Goal: Task Accomplishment & Management: Manage account settings

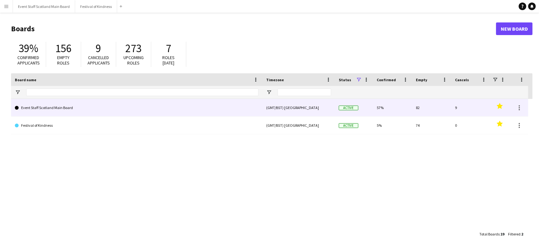
click at [50, 108] on link "Event Staff Scotland Main Board" at bounding box center [137, 108] width 244 height 18
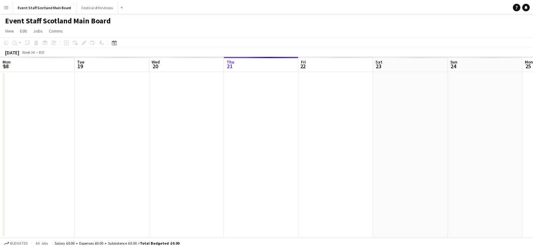
scroll to position [0, 151]
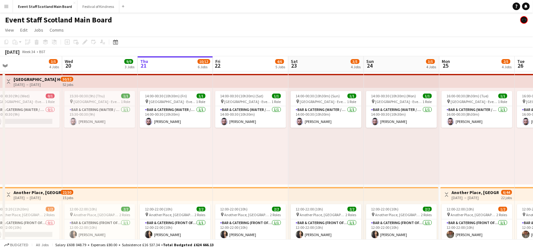
drag, startPoint x: 321, startPoint y: 148, endPoint x: 385, endPoint y: 115, distance: 72.7
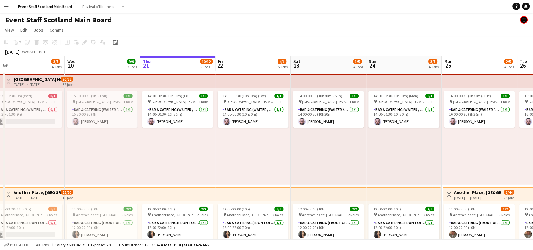
click at [9, 80] on app-icon "Toggle View" at bounding box center [8, 81] width 4 height 4
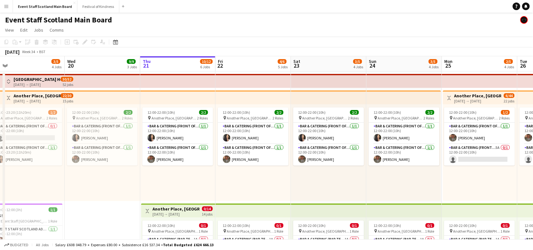
click at [8, 96] on app-icon "Toggle View" at bounding box center [8, 98] width 4 height 4
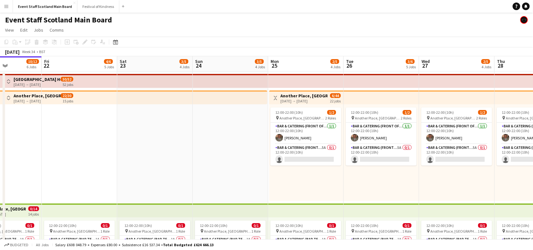
drag, startPoint x: 409, startPoint y: 167, endPoint x: 0, endPoint y: 151, distance: 409.7
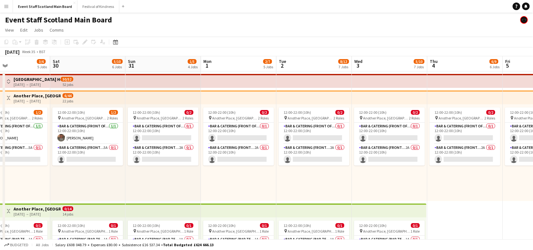
scroll to position [0, 258]
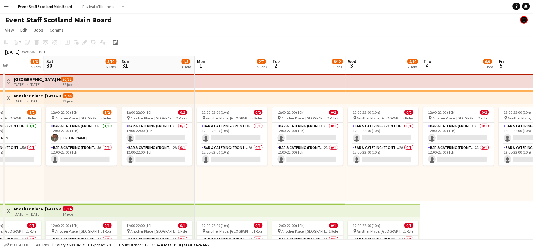
drag, startPoint x: 519, startPoint y: 178, endPoint x: 153, endPoint y: 183, distance: 365.8
click at [158, 128] on app-card-role "Bar & Catering (Front of House) 0/1 12:00-22:00 (10h) single-neutral-actions" at bounding box center [157, 132] width 71 height 21
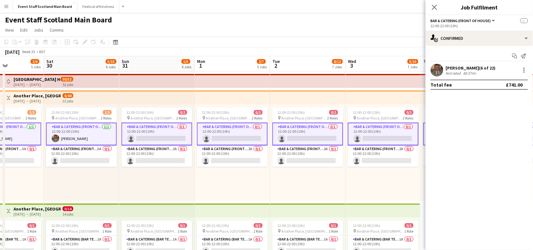
click at [485, 71] on div "Not rated 80.57mi" at bounding box center [471, 73] width 50 height 5
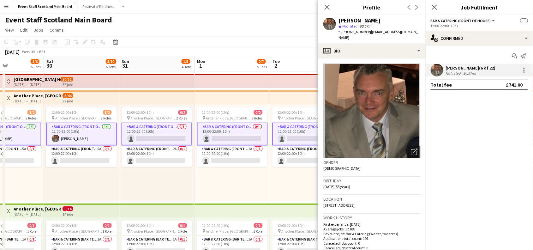
click at [163, 136] on app-card-role "Bar & Catering (Front of House) 0/1 12:00-22:00 (10h) single-neutral-actions" at bounding box center [157, 133] width 71 height 23
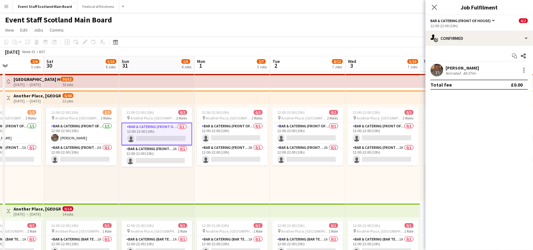
click at [177, 138] on app-card-role "Bar & Catering (Front of House) 0/1 12:00-22:00 (10h) single-neutral-actions" at bounding box center [157, 133] width 71 height 23
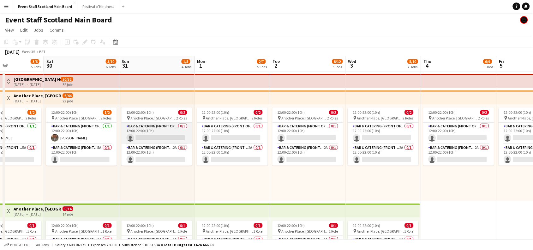
click at [180, 134] on app-card-role "Bar & Catering (Front of House) 0/1 12:00-22:00 (10h) single-neutral-actions" at bounding box center [157, 132] width 71 height 21
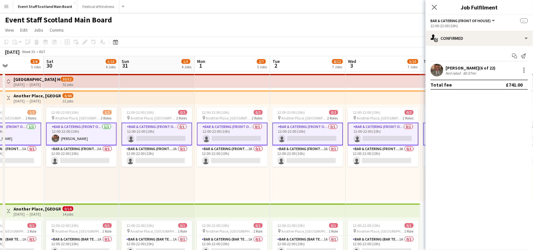
click at [180, 134] on app-card-role "Bar & Catering (Front of House) 0/1 12:00-22:00 (10h) single-neutral-actions" at bounding box center [157, 133] width 71 height 23
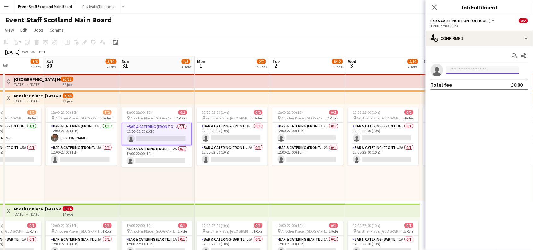
click at [477, 73] on input at bounding box center [482, 70] width 73 height 8
click at [83, 132] on app-card-role "Bar & Catering (Front of House) [DATE] 12:00-22:00 (10h) [PERSON_NAME]" at bounding box center [81, 132] width 71 height 21
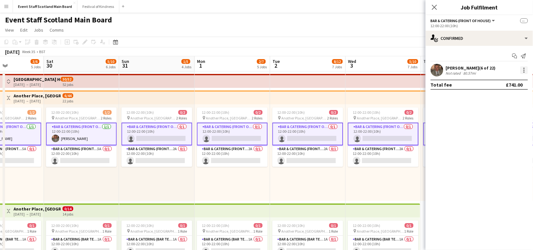
click at [523, 70] on div at bounding box center [524, 70] width 8 height 8
click at [158, 130] on div at bounding box center [266, 125] width 533 height 250
click at [158, 130] on app-card-role "Bar & Catering (Front of House) 0/1 12:00-22:00 (10h) single-neutral-actions" at bounding box center [157, 133] width 71 height 23
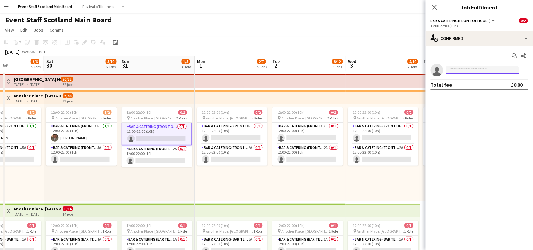
click at [490, 69] on input at bounding box center [482, 70] width 73 height 8
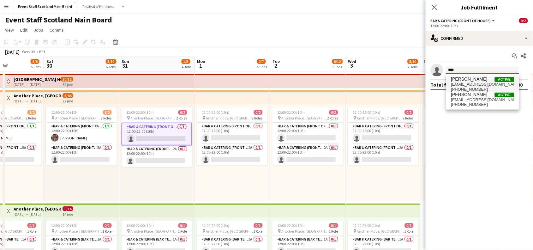
type input "****"
click at [477, 86] on span "[EMAIL_ADDRESS][DOMAIN_NAME]" at bounding box center [482, 84] width 63 height 5
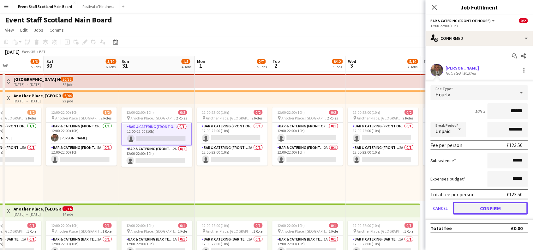
click at [490, 207] on button "Confirm" at bounding box center [490, 208] width 75 height 13
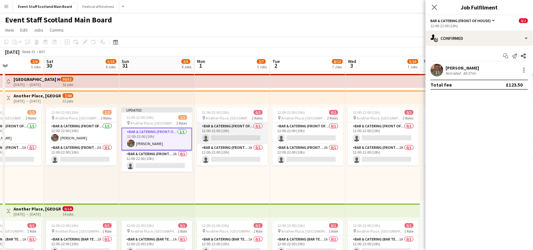
click at [242, 133] on app-card-role "Bar & Catering (Front of House) 0/1 12:00-22:00 (10h) single-neutral-actions" at bounding box center [232, 132] width 71 height 21
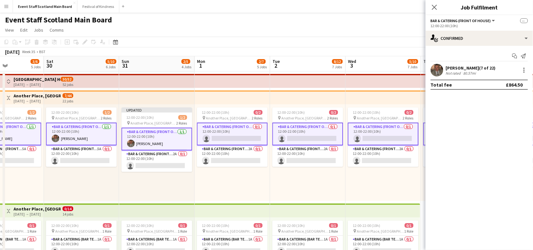
click at [247, 133] on app-card-role "Bar & Catering (Front of House) 0/1 12:00-22:00 (10h) single-neutral-actions" at bounding box center [232, 133] width 71 height 23
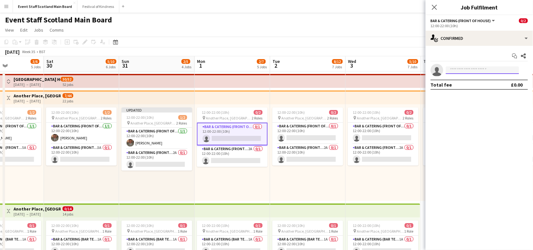
click at [499, 71] on input at bounding box center [482, 70] width 73 height 8
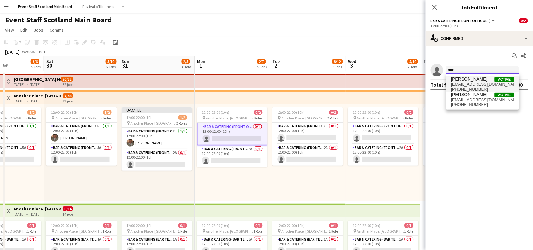
type input "****"
click at [476, 84] on span "[EMAIL_ADDRESS][DOMAIN_NAME]" at bounding box center [482, 84] width 63 height 5
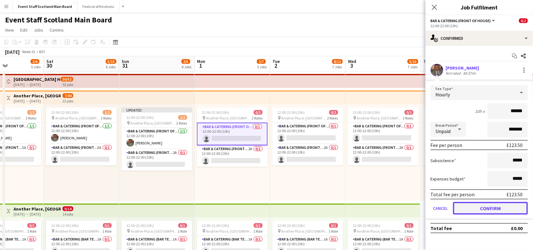
click at [486, 203] on button "Confirm" at bounding box center [490, 208] width 75 height 13
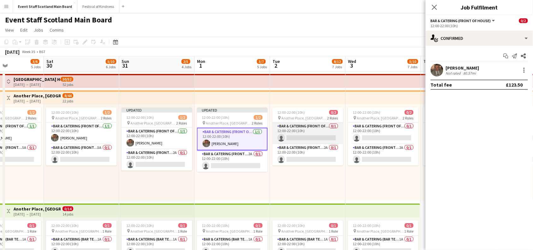
click at [310, 141] on app-card-role "Bar & Catering (Front of House) 0/1 12:00-22:00 (10h) single-neutral-actions" at bounding box center [307, 132] width 71 height 21
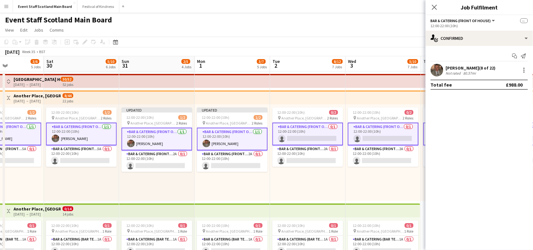
click at [310, 141] on app-card-role "Bar & Catering (Front of House) 0/1 12:00-22:00 (10h) single-neutral-actions" at bounding box center [307, 133] width 71 height 23
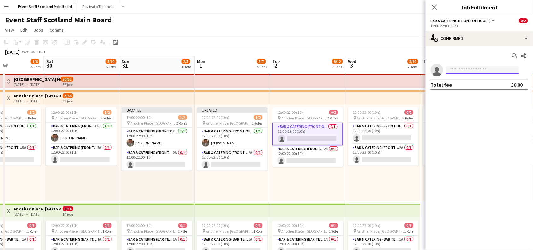
click at [459, 70] on input at bounding box center [482, 70] width 73 height 8
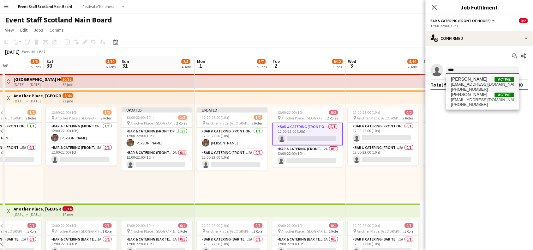
type input "****"
click at [457, 87] on span "[PHONE_NUMBER]" at bounding box center [482, 89] width 63 height 5
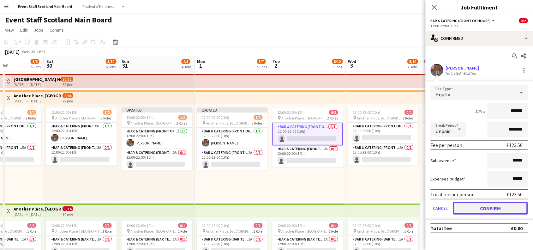
click at [480, 207] on button "Confirm" at bounding box center [490, 208] width 75 height 13
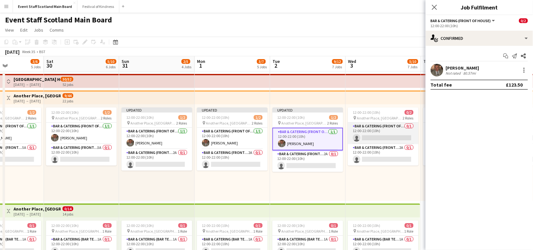
click at [401, 130] on app-card-role "Bar & Catering (Front of House) 0/1 12:00-22:00 (10h) single-neutral-actions" at bounding box center [383, 132] width 71 height 21
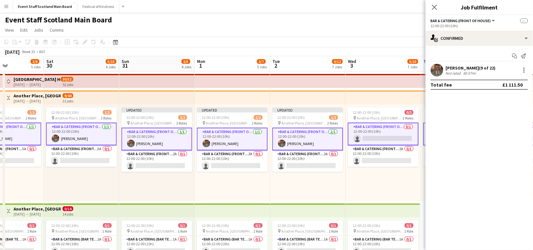
click at [401, 130] on app-card-role "Bar & Catering (Front of House) 0/1 12:00-22:00 (10h) single-neutral-actions" at bounding box center [383, 133] width 71 height 23
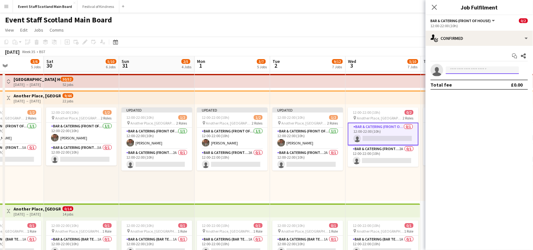
click at [475, 71] on input at bounding box center [482, 70] width 73 height 8
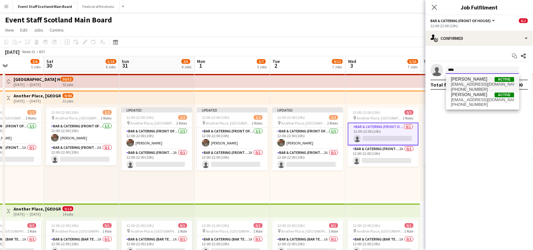
type input "****"
click at [462, 85] on span "[EMAIL_ADDRESS][DOMAIN_NAME]" at bounding box center [482, 84] width 63 height 5
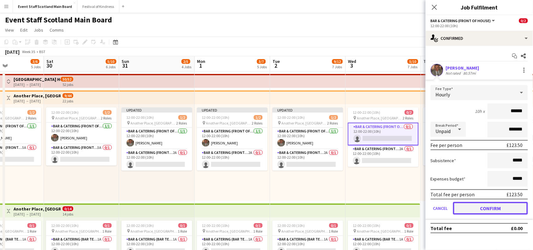
click at [486, 205] on button "Confirm" at bounding box center [490, 208] width 75 height 13
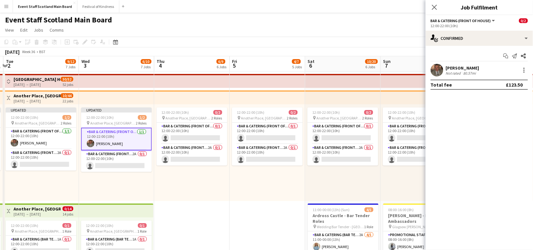
drag, startPoint x: 417, startPoint y: 190, endPoint x: 141, endPoint y: 197, distance: 275.3
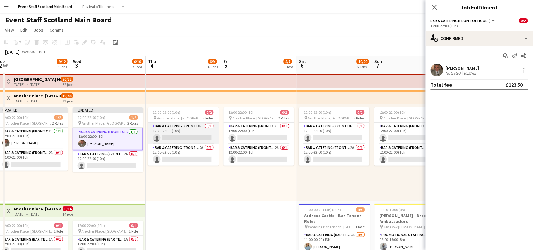
click at [204, 133] on app-card-role "Bar & Catering (Front of House) 0/1 12:00-22:00 (10h) single-neutral-actions" at bounding box center [183, 132] width 71 height 21
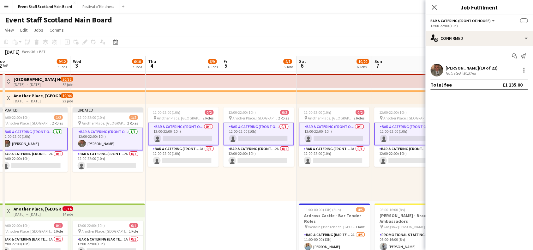
click at [204, 133] on app-card-role "Bar & Catering (Front of House) 0/1 12:00-22:00 (10h) single-neutral-actions" at bounding box center [183, 133] width 71 height 23
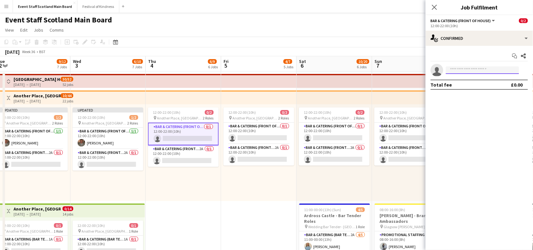
click at [458, 72] on input at bounding box center [482, 70] width 73 height 8
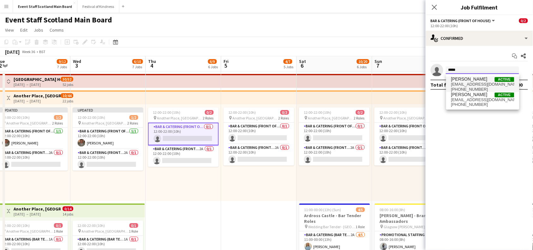
type input "****"
click at [462, 83] on span "[EMAIL_ADDRESS][DOMAIN_NAME]" at bounding box center [482, 84] width 63 height 5
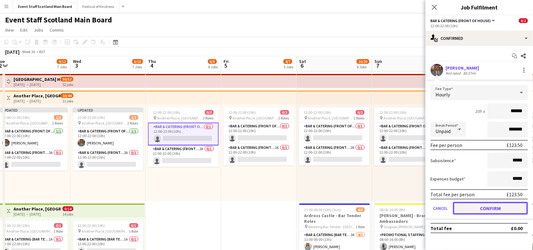
click at [481, 207] on button "Confirm" at bounding box center [490, 208] width 75 height 13
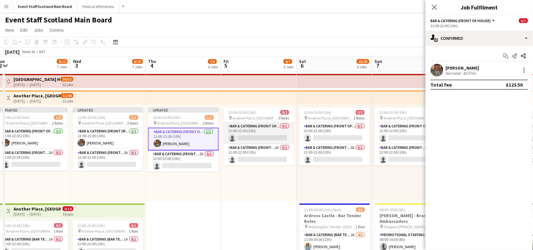
click at [275, 138] on app-card-role "Bar & Catering (Front of House) 0/1 12:00-22:00 (10h) single-neutral-actions" at bounding box center [258, 132] width 71 height 21
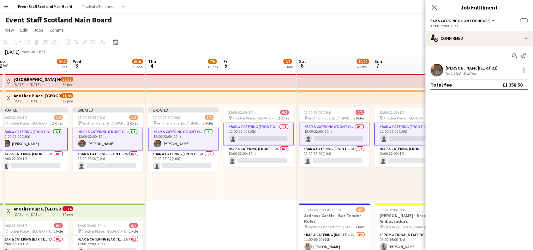
click at [275, 138] on app-card-role "Bar & Catering (Front of House) 0/1 12:00-22:00 (10h) single-neutral-actions" at bounding box center [258, 133] width 71 height 23
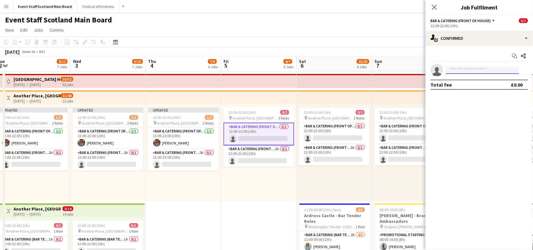
click at [460, 73] on input at bounding box center [482, 70] width 73 height 8
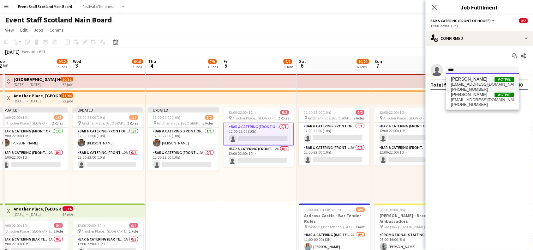
type input "****"
click at [459, 83] on span "[EMAIL_ADDRESS][DOMAIN_NAME]" at bounding box center [482, 84] width 63 height 5
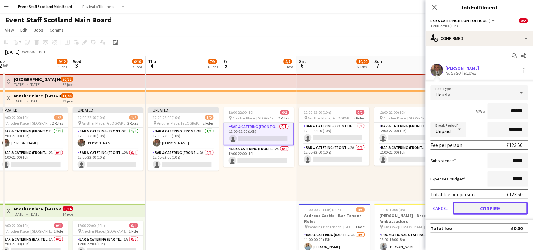
click at [486, 205] on button "Confirm" at bounding box center [490, 208] width 75 height 13
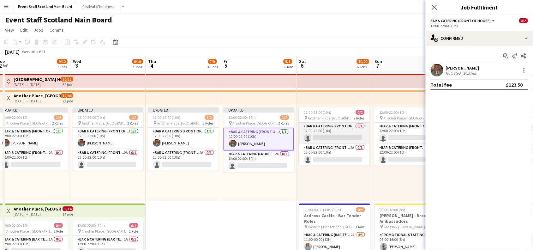
click at [350, 132] on app-card-role "Bar & Catering (Front of House) 0/1 12:00-22:00 (10h) single-neutral-actions" at bounding box center [334, 132] width 71 height 21
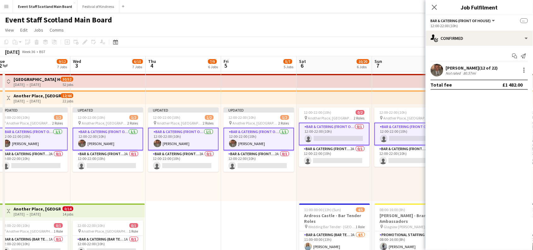
click at [350, 132] on app-card-role "Bar & Catering (Front of House) 0/1 12:00-22:00 (10h) single-neutral-actions" at bounding box center [334, 133] width 71 height 23
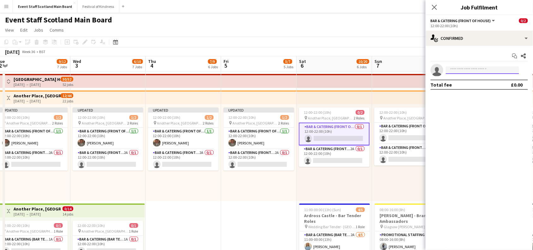
click at [478, 70] on input at bounding box center [482, 70] width 73 height 8
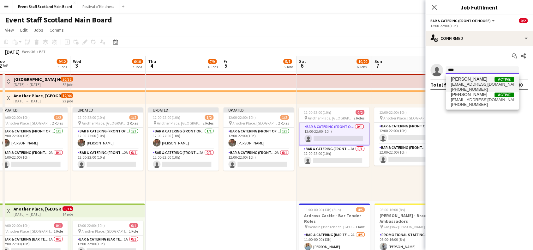
type input "****"
click at [476, 83] on span "[EMAIL_ADDRESS][DOMAIN_NAME]" at bounding box center [482, 84] width 63 height 5
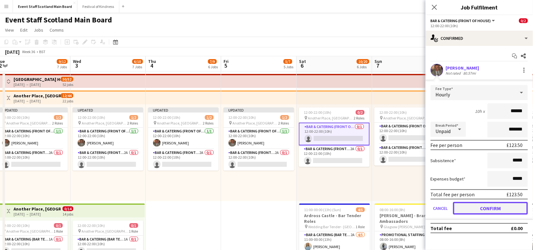
click at [484, 207] on button "Confirm" at bounding box center [490, 208] width 75 height 13
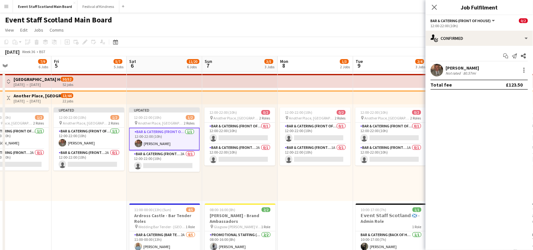
scroll to position [0, 261]
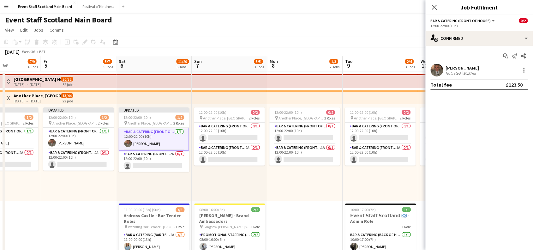
drag, startPoint x: 291, startPoint y: 230, endPoint x: 111, endPoint y: 222, distance: 180.1
click at [247, 137] on app-card-role "Bar & Catering (Front of House) 0/1 12:00-22:00 (10h) single-neutral-actions" at bounding box center [229, 132] width 71 height 21
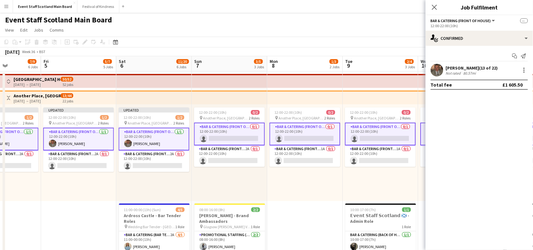
click at [247, 137] on app-card-role "Bar & Catering (Front of House) 0/1 12:00-22:00 (10h) single-neutral-actions" at bounding box center [229, 133] width 71 height 23
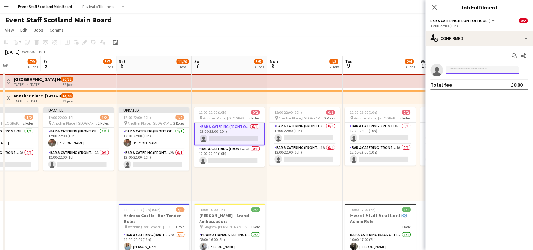
click at [457, 73] on input at bounding box center [482, 70] width 73 height 8
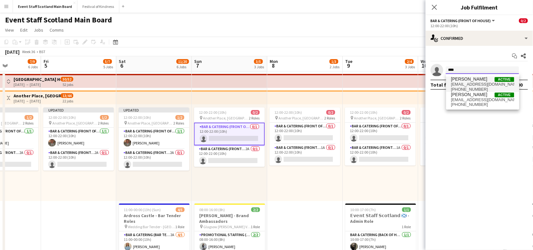
type input "****"
click at [455, 86] on span "[EMAIL_ADDRESS][DOMAIN_NAME]" at bounding box center [482, 84] width 63 height 5
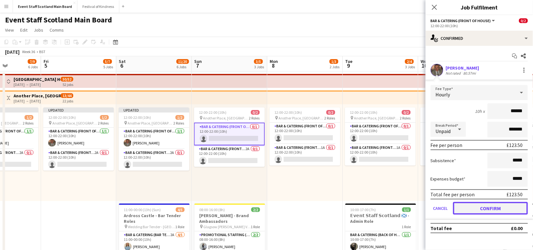
click at [472, 209] on button "Confirm" at bounding box center [490, 208] width 75 height 13
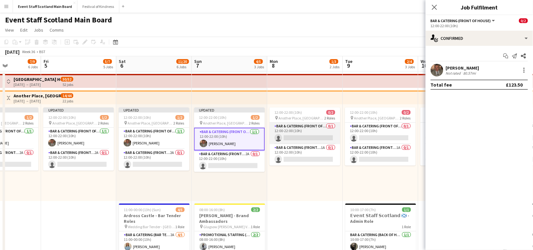
click at [310, 130] on app-card-role "Bar & Catering (Front of House) 0/1 12:00-22:00 (10h) single-neutral-actions" at bounding box center [305, 132] width 71 height 21
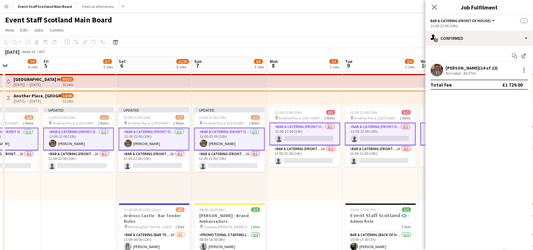
click at [310, 130] on app-card-role "Bar & Catering (Front of House) 0/1 12:00-22:00 (10h) single-neutral-actions" at bounding box center [305, 133] width 71 height 23
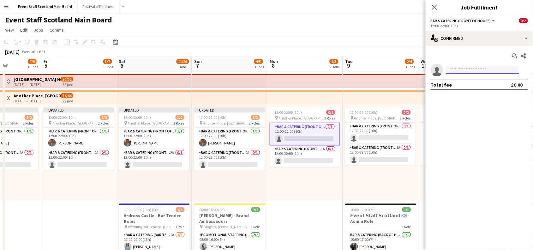
click at [482, 68] on input at bounding box center [482, 70] width 73 height 8
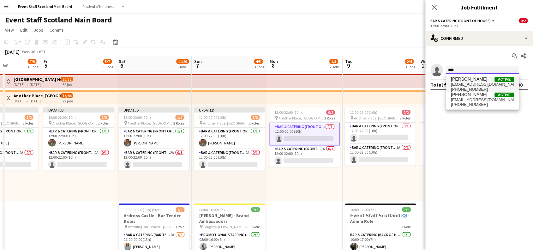
type input "****"
click at [469, 89] on span "[PHONE_NUMBER]" at bounding box center [482, 89] width 63 height 5
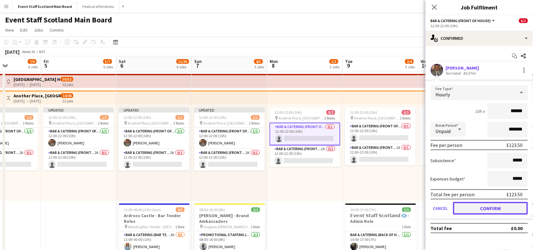
click at [493, 207] on button "Confirm" at bounding box center [490, 208] width 75 height 13
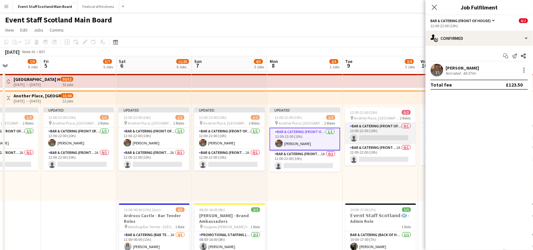
click at [397, 125] on app-card-role "Bar & Catering (Front of House) 0/1 12:00-22:00 (10h) single-neutral-actions" at bounding box center [380, 132] width 71 height 21
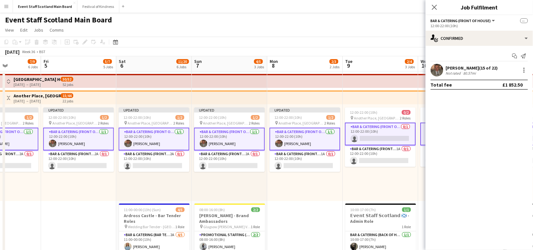
click at [397, 125] on app-card-role "Bar & Catering (Front of House) 0/1 12:00-22:00 (10h) single-neutral-actions" at bounding box center [380, 133] width 71 height 23
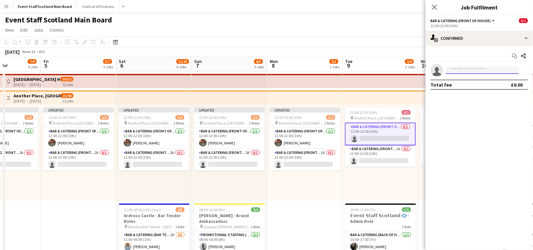
click at [474, 67] on input at bounding box center [482, 70] width 73 height 8
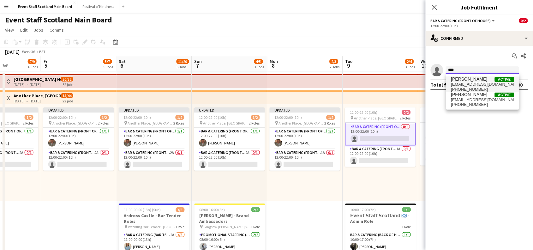
type input "****"
click at [482, 83] on span "[EMAIL_ADDRESS][DOMAIN_NAME]" at bounding box center [482, 84] width 63 height 5
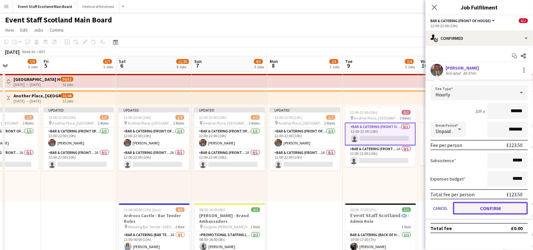
click at [491, 207] on button "Confirm" at bounding box center [490, 208] width 75 height 13
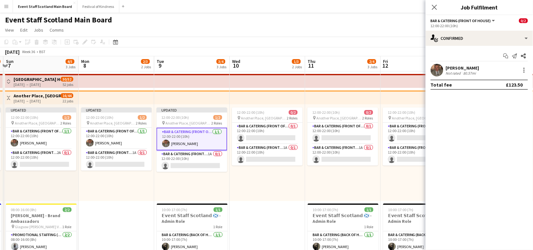
drag, startPoint x: 333, startPoint y: 220, endPoint x: 142, endPoint y: 227, distance: 190.8
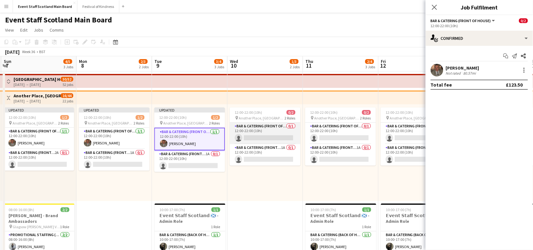
click at [287, 129] on app-card-role "Bar & Catering (Front of House) 0/1 12:00-22:00 (10h) single-neutral-actions" at bounding box center [265, 132] width 71 height 21
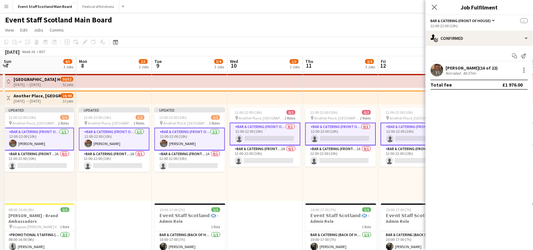
click at [293, 127] on app-card-role "Bar & Catering (Front of House) 0/1 12:00-22:00 (10h) single-neutral-actions" at bounding box center [265, 133] width 71 height 23
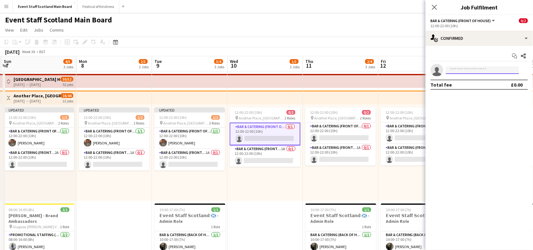
click at [460, 70] on input at bounding box center [482, 70] width 73 height 8
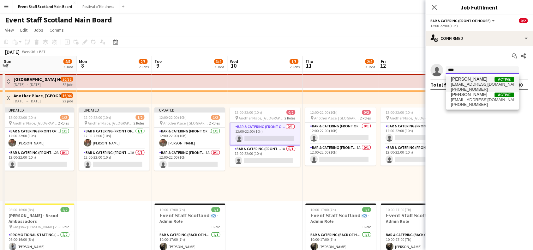
type input "****"
click at [461, 83] on span "[EMAIL_ADDRESS][DOMAIN_NAME]" at bounding box center [482, 84] width 63 height 5
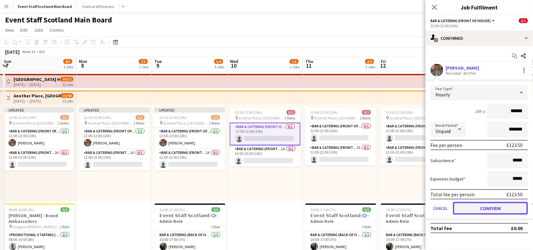
click at [501, 207] on button "Confirm" at bounding box center [490, 208] width 75 height 13
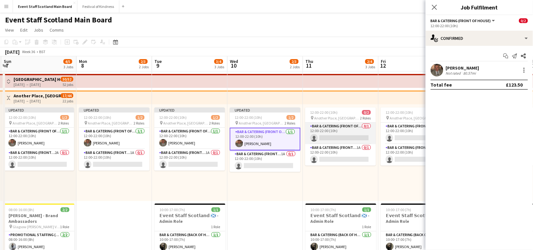
click at [353, 127] on app-card-role "Bar & Catering (Front of House) 0/1 12:00-22:00 (10h) single-neutral-actions" at bounding box center [340, 132] width 71 height 21
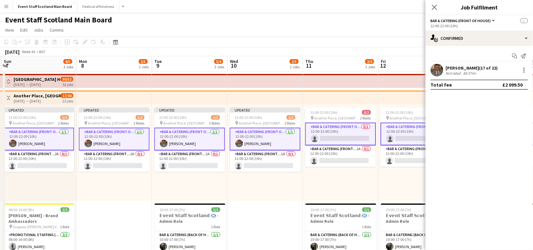
click at [353, 127] on app-card-role "Bar & Catering (Front of House) 0/1 12:00-22:00 (10h) single-neutral-actions" at bounding box center [340, 133] width 71 height 23
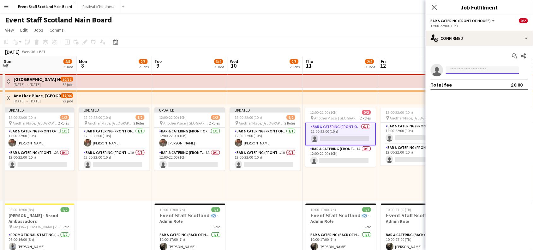
click at [462, 69] on input at bounding box center [482, 70] width 73 height 8
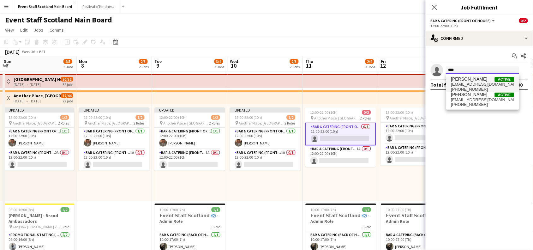
type input "****"
click at [473, 78] on span "[PERSON_NAME]" at bounding box center [469, 78] width 36 height 5
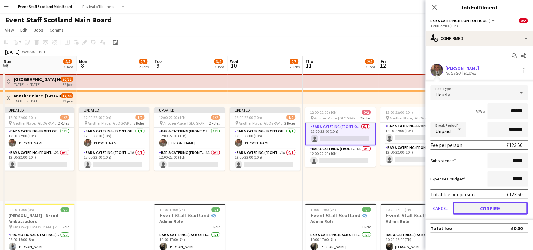
click at [480, 203] on button "Confirm" at bounding box center [490, 208] width 75 height 13
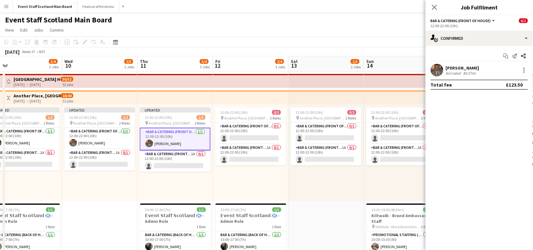
scroll to position [0, 316]
drag, startPoint x: 291, startPoint y: 222, endPoint x: 125, endPoint y: 201, distance: 167.6
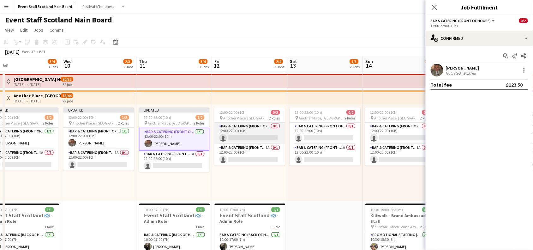
click at [263, 128] on app-card-role "Bar & Catering (Front of House) 0/1 12:00-22:00 (10h) single-neutral-actions" at bounding box center [249, 132] width 71 height 21
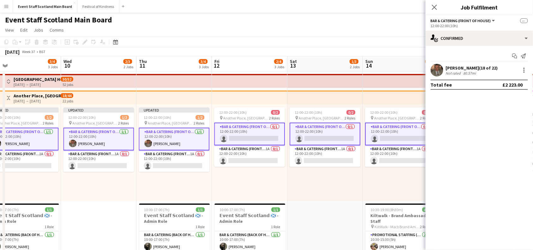
click at [263, 128] on app-card-role "Bar & Catering (Front of House) 0/1 12:00-22:00 (10h) single-neutral-actions" at bounding box center [249, 133] width 71 height 23
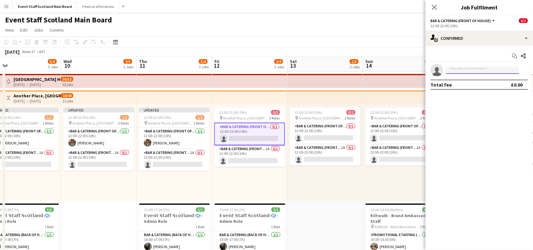
click at [458, 68] on input at bounding box center [482, 70] width 73 height 8
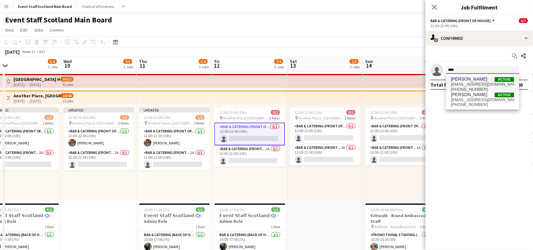
type input "****"
click at [475, 81] on span "[PERSON_NAME]" at bounding box center [469, 78] width 36 height 5
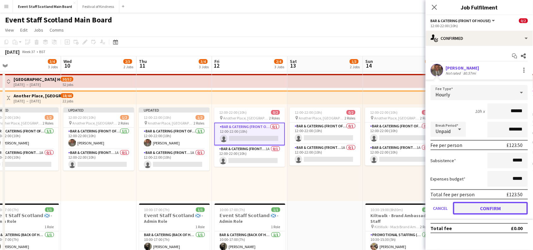
click at [479, 204] on button "Confirm" at bounding box center [490, 208] width 75 height 13
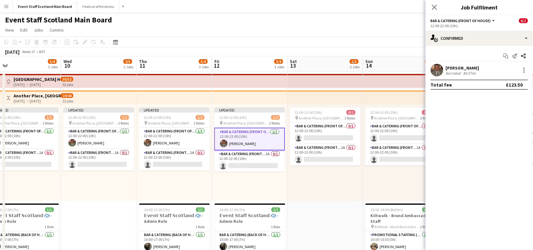
click at [479, 204] on mat-expansion-panel "check Confirmed Start chat Send notification Share [PERSON_NAME] Not rated 80.5…" at bounding box center [478, 148] width 107 height 204
click at [344, 129] on app-card-role "Bar & Catering (Front of House) 0/1 12:00-22:00 (10h) single-neutral-actions" at bounding box center [325, 132] width 71 height 21
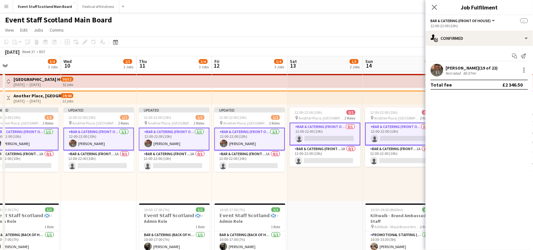
click at [317, 133] on app-card-role "Bar & Catering (Front of House) 0/1 12:00-22:00 (10h) single-neutral-actions" at bounding box center [325, 133] width 71 height 23
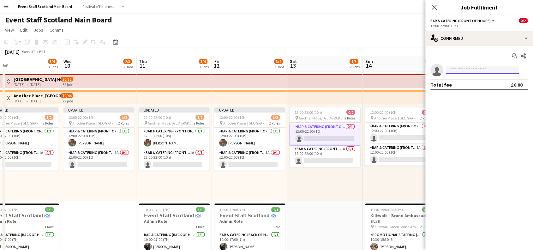
click at [469, 73] on input at bounding box center [482, 70] width 73 height 8
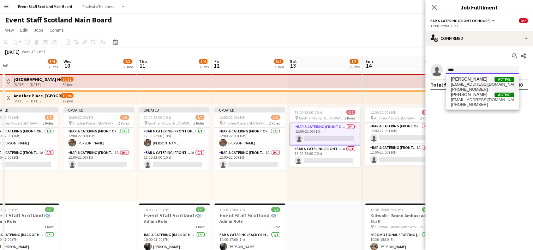
type input "****"
click at [460, 83] on span "[EMAIL_ADDRESS][DOMAIN_NAME]" at bounding box center [482, 84] width 63 height 5
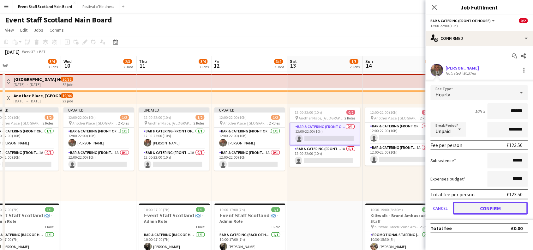
click at [495, 204] on button "Confirm" at bounding box center [490, 208] width 75 height 13
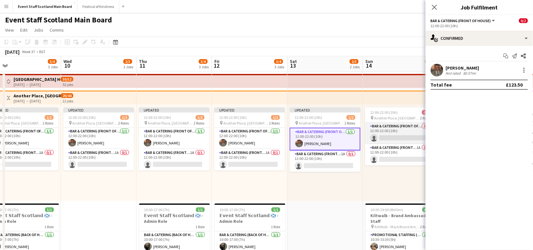
click at [410, 128] on app-card-role "Bar & Catering (Front of House) 0/1 12:00-22:00 (10h) single-neutral-actions" at bounding box center [400, 132] width 71 height 21
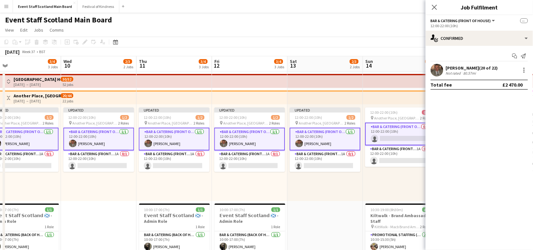
click at [410, 128] on app-card-role "Bar & Catering (Front of House) 0/1 12:00-22:00 (10h) single-neutral-actions" at bounding box center [400, 133] width 71 height 23
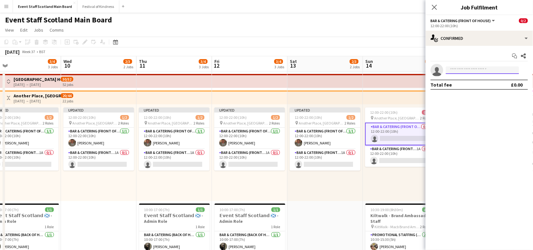
click at [471, 68] on input at bounding box center [482, 70] width 73 height 8
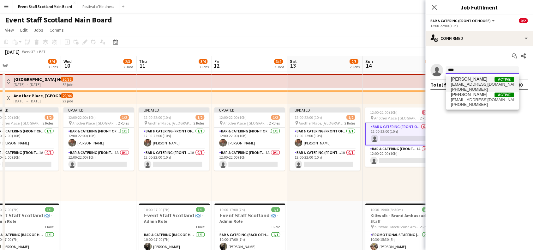
type input "****"
click at [460, 87] on span "[PHONE_NUMBER]" at bounding box center [482, 89] width 63 height 5
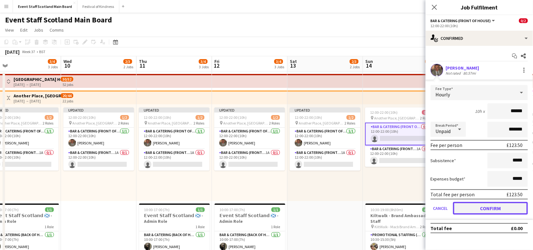
click at [485, 204] on button "Confirm" at bounding box center [490, 208] width 75 height 13
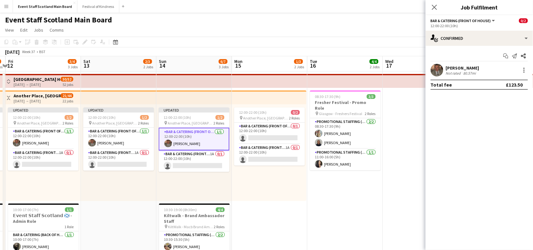
scroll to position [0, 300]
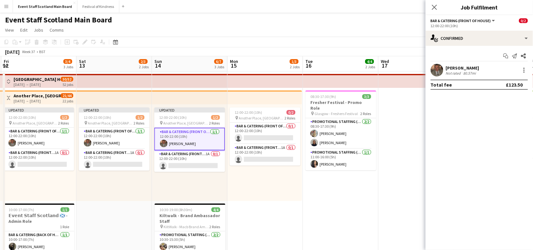
drag, startPoint x: 350, startPoint y: 235, endPoint x: 139, endPoint y: 229, distance: 210.9
click at [276, 128] on app-card-role "Bar & Catering (Front of House) 0/1 12:00-22:00 (10h) single-neutral-actions" at bounding box center [265, 132] width 71 height 21
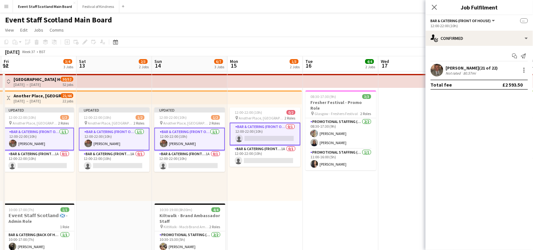
click at [276, 128] on app-card-role "Bar & Catering (Front of House) 0/1 12:00-22:00 (10h) single-neutral-actions" at bounding box center [265, 133] width 71 height 23
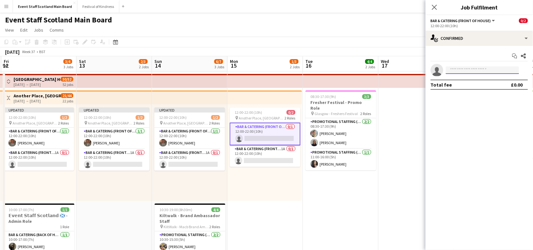
click at [512, 67] on input at bounding box center [482, 70] width 73 height 8
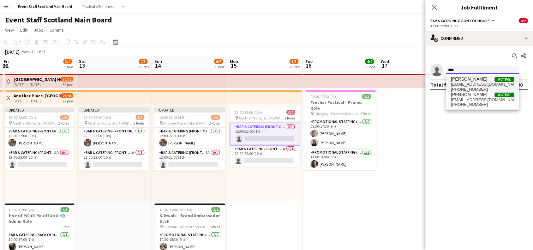
type input "****"
click at [478, 82] on span "[EMAIL_ADDRESS][DOMAIN_NAME]" at bounding box center [482, 84] width 63 height 5
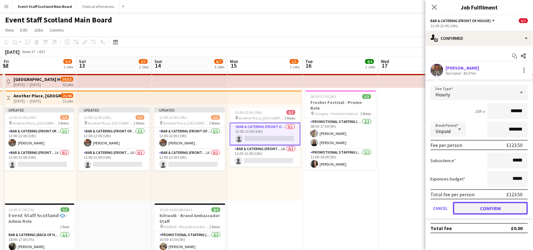
click at [504, 207] on button "Confirm" at bounding box center [490, 208] width 75 height 13
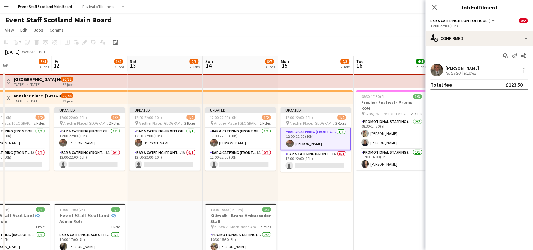
scroll to position [0, 153]
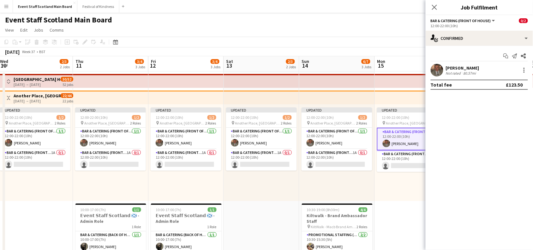
drag, startPoint x: 267, startPoint y: 218, endPoint x: 538, endPoint y: 182, distance: 273.4
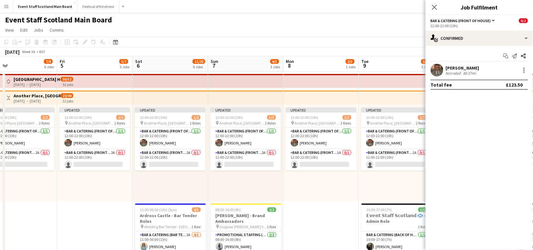
scroll to position [0, 199]
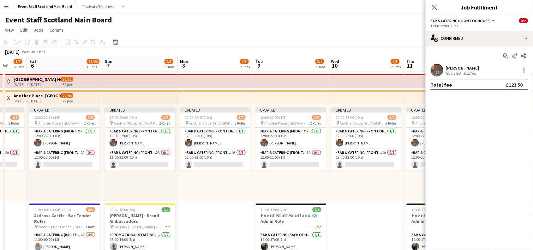
drag, startPoint x: 38, startPoint y: 225, endPoint x: 492, endPoint y: 212, distance: 454.0
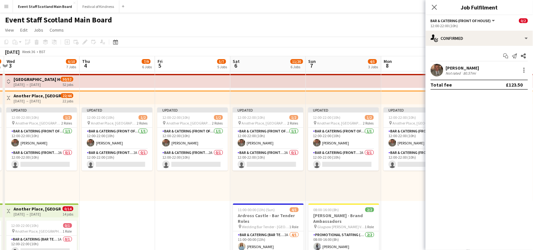
drag, startPoint x: 215, startPoint y: 222, endPoint x: 520, endPoint y: 213, distance: 305.0
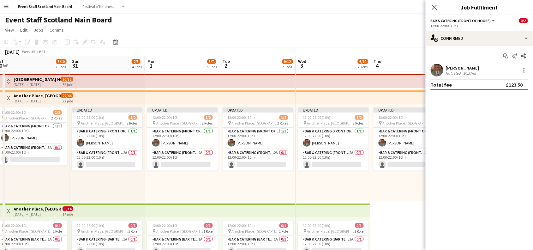
scroll to position [0, 138]
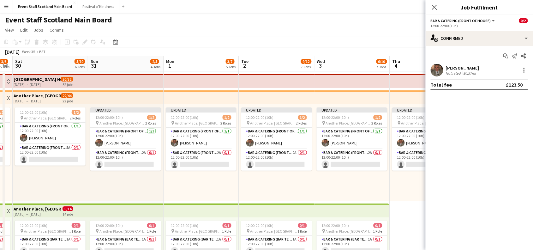
drag, startPoint x: 114, startPoint y: 229, endPoint x: 444, endPoint y: 202, distance: 331.2
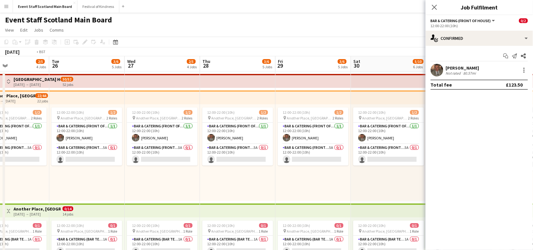
scroll to position [0, 145]
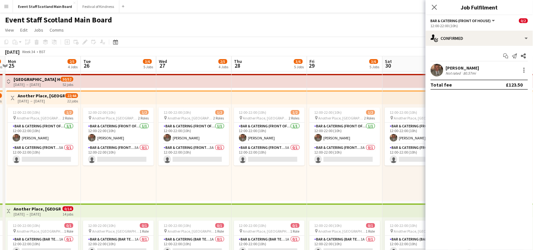
drag, startPoint x: 47, startPoint y: 177, endPoint x: 453, endPoint y: 175, distance: 406.5
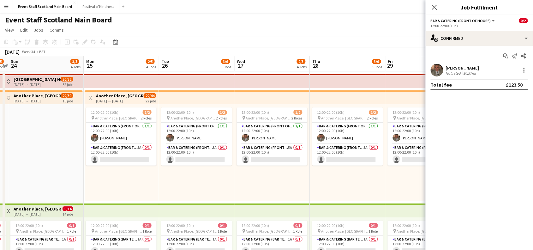
drag, startPoint x: 28, startPoint y: 186, endPoint x: 106, endPoint y: 186, distance: 78.3
click at [149, 151] on app-card-role "Bar & Catering (Front of House) 5A 0/1 12:00-22:00 (10h) single-neutral-actions" at bounding box center [121, 154] width 71 height 21
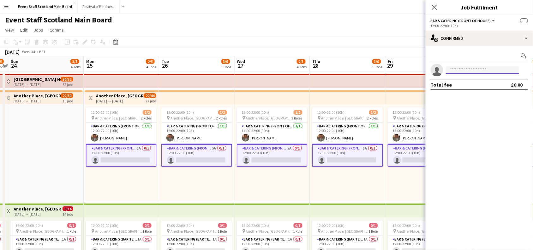
click at [494, 68] on input at bounding box center [482, 70] width 73 height 8
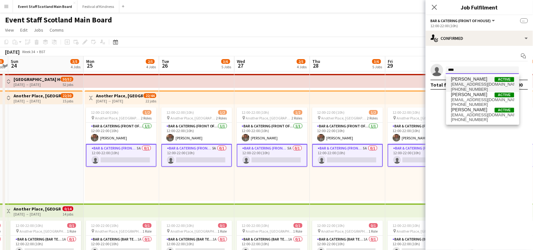
type input "****"
click at [468, 79] on span "[PERSON_NAME]" at bounding box center [469, 78] width 36 height 5
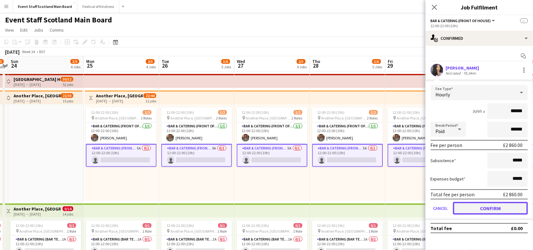
click at [488, 203] on button "Confirm" at bounding box center [490, 208] width 75 height 13
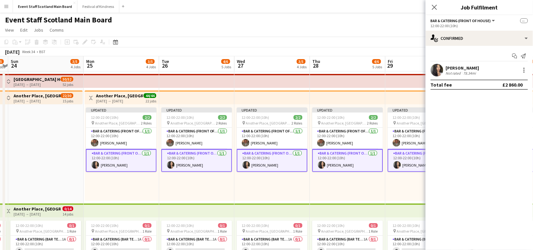
click at [128, 162] on app-card-role "Bar & Catering (Front of House) [DATE] 12:00-22:00 (10h) [PERSON_NAME]" at bounding box center [121, 160] width 71 height 23
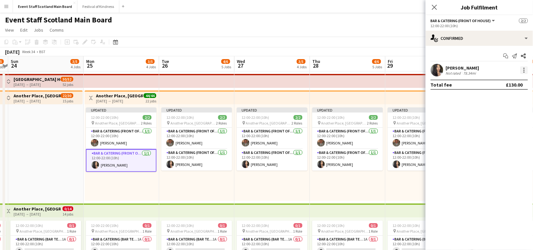
click at [524, 70] on div at bounding box center [523, 69] width 1 height 1
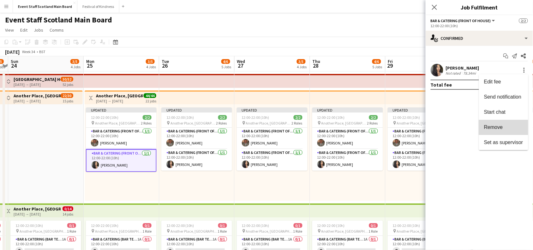
click at [504, 121] on button "Remove" at bounding box center [503, 127] width 49 height 15
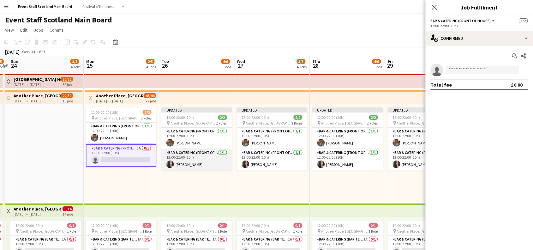
click at [207, 157] on app-card-role "Bar & Catering (Front of House) [DATE] 12:00-22:00 (10h) [PERSON_NAME]" at bounding box center [196, 159] width 71 height 21
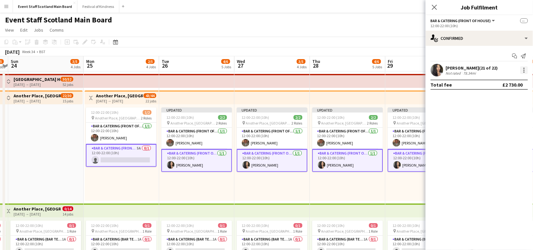
click at [523, 71] on div at bounding box center [524, 70] width 8 height 8
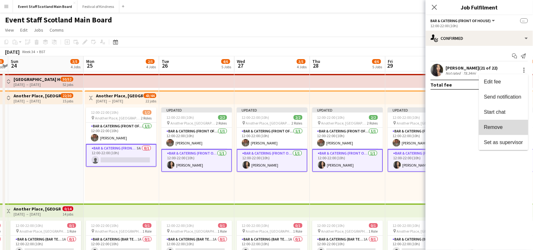
click at [507, 128] on span "Remove" at bounding box center [503, 127] width 39 height 6
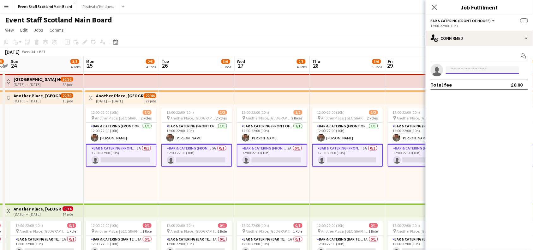
click at [455, 67] on input at bounding box center [482, 70] width 73 height 8
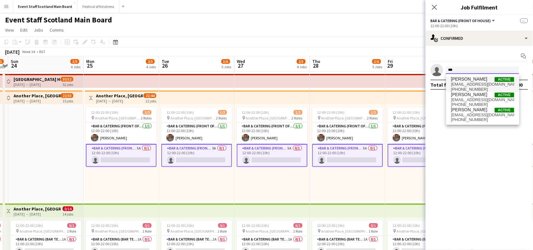
type input "***"
click at [458, 81] on span "[PERSON_NAME]" at bounding box center [469, 78] width 36 height 5
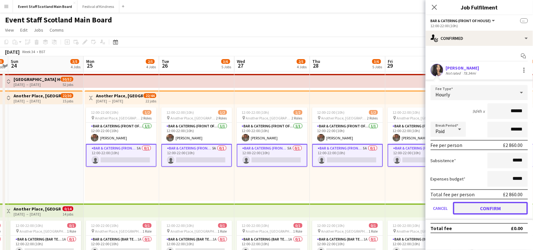
click at [486, 206] on button "Confirm" at bounding box center [490, 208] width 75 height 13
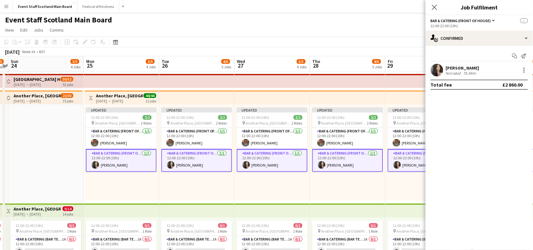
click at [135, 162] on app-card-role "Bar & Catering (Front of House) [DATE] 12:00-22:00 (10h) [PERSON_NAME]" at bounding box center [121, 160] width 71 height 23
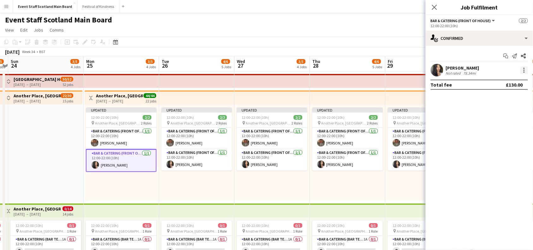
click at [524, 70] on div at bounding box center [523, 69] width 1 height 1
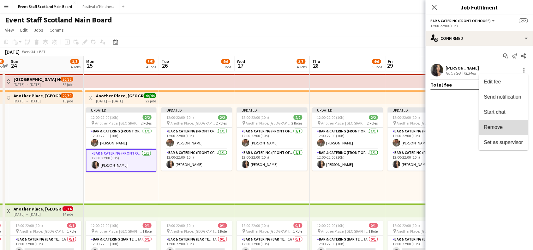
click at [504, 131] on button "Remove" at bounding box center [503, 127] width 49 height 15
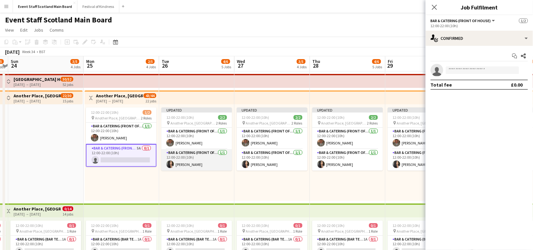
click at [207, 159] on app-card-role "Bar & Catering (Front of House) [DATE] 12:00-22:00 (10h) [PERSON_NAME]" at bounding box center [196, 159] width 71 height 21
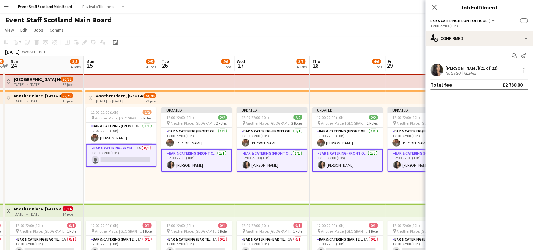
click at [207, 159] on app-card-role "Bar & Catering (Front of House) [DATE] 12:00-22:00 (10h) [PERSON_NAME]" at bounding box center [196, 160] width 71 height 23
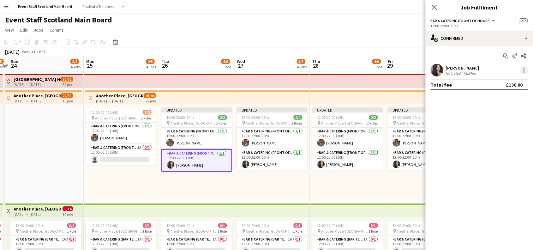
click at [526, 72] on div at bounding box center [524, 70] width 8 height 8
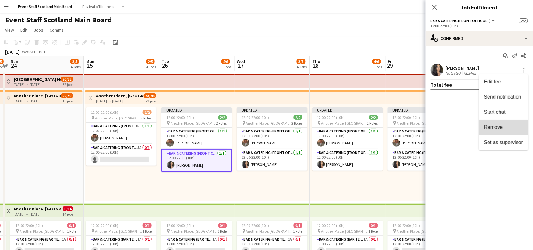
click at [496, 127] on span "Remove" at bounding box center [493, 126] width 19 height 5
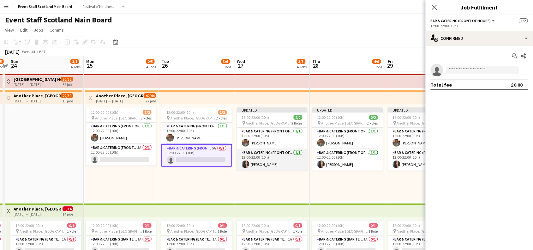
click at [287, 162] on app-card-role "Bar & Catering (Front of House) [DATE] 12:00-22:00 (10h) [PERSON_NAME]" at bounding box center [272, 159] width 71 height 21
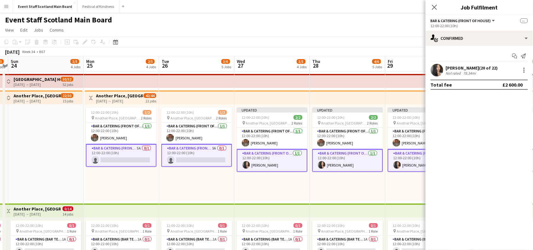
click at [287, 162] on app-card-role "Bar & Catering (Front of House) [DATE] 12:00-22:00 (10h) [PERSON_NAME]" at bounding box center [272, 160] width 71 height 23
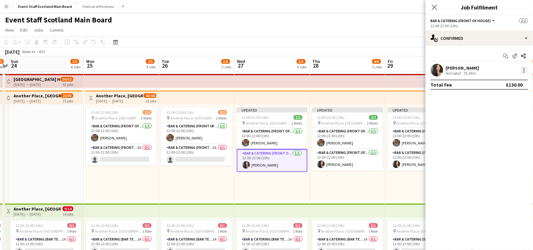
click at [522, 70] on div at bounding box center [524, 70] width 8 height 8
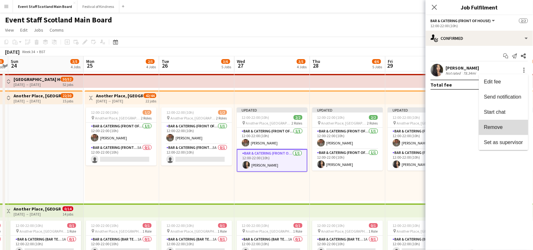
click at [507, 128] on span "Remove" at bounding box center [503, 127] width 39 height 6
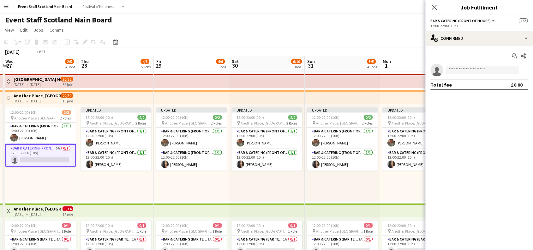
drag, startPoint x: 400, startPoint y: 184, endPoint x: 0, endPoint y: 209, distance: 400.6
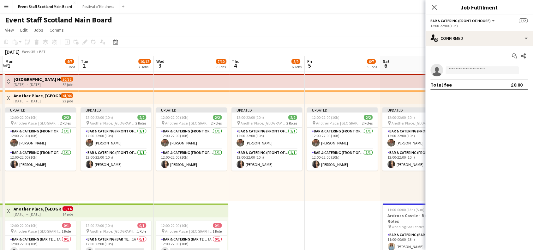
scroll to position [0, 166]
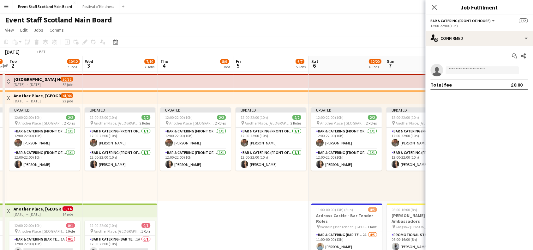
drag, startPoint x: 381, startPoint y: 193, endPoint x: 68, endPoint y: 169, distance: 313.3
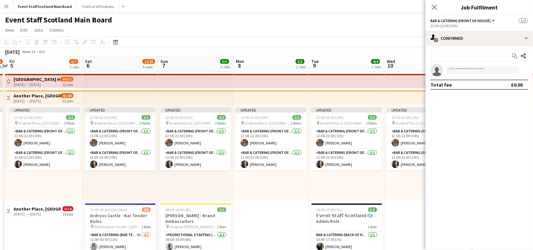
scroll to position [0, 252]
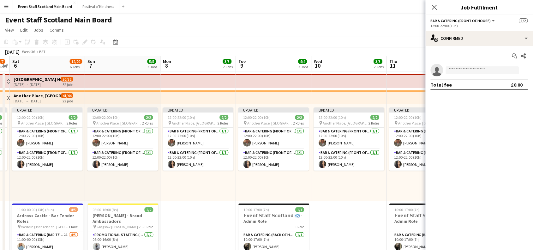
drag, startPoint x: 357, startPoint y: 182, endPoint x: 70, endPoint y: 160, distance: 287.4
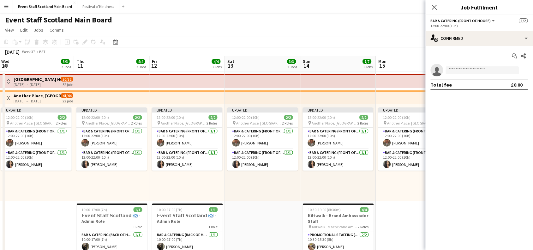
scroll to position [0, 234]
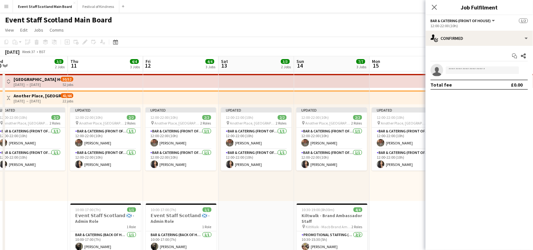
drag, startPoint x: 397, startPoint y: 181, endPoint x: 98, endPoint y: 163, distance: 299.4
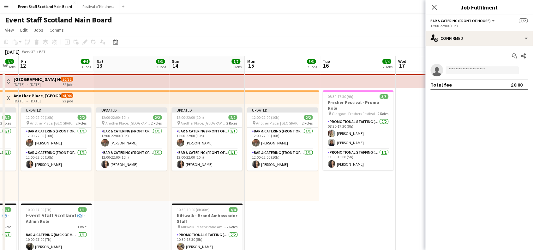
drag, startPoint x: 395, startPoint y: 188, endPoint x: 270, endPoint y: 188, distance: 125.3
click at [295, 159] on app-card-role "Bar & Catering (Front of House) [DATE] 12:00-22:00 (10h) [PERSON_NAME]" at bounding box center [281, 159] width 71 height 21
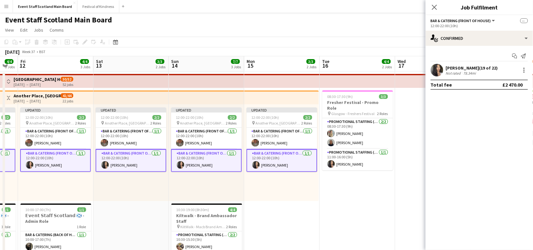
click at [295, 159] on app-card-role "Bar & Catering (Front of House) [DATE] 12:00-22:00 (10h) [PERSON_NAME]" at bounding box center [281, 160] width 71 height 23
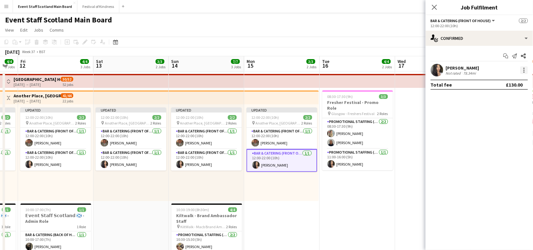
click at [525, 71] on div at bounding box center [524, 70] width 8 height 8
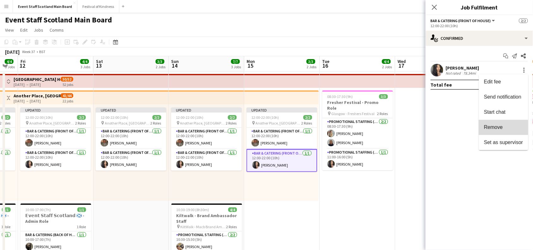
click at [507, 128] on span "Remove" at bounding box center [503, 127] width 39 height 6
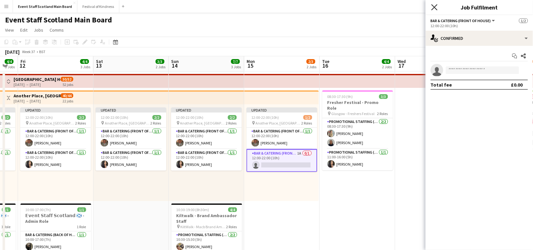
click at [432, 9] on icon "Close pop-in" at bounding box center [434, 7] width 6 height 6
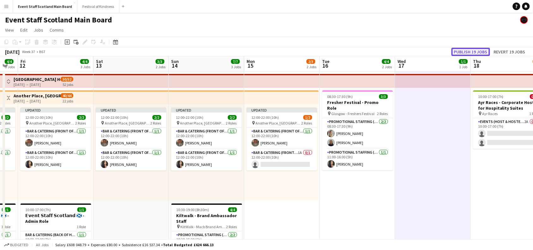
click at [467, 48] on button "Publish 19 jobs" at bounding box center [470, 52] width 39 height 8
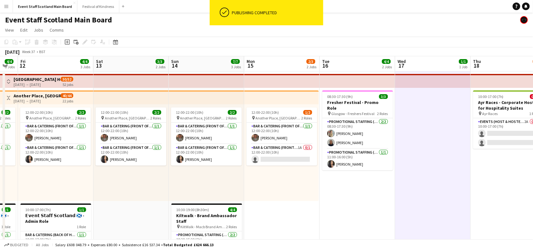
click at [10, 96] on app-icon "Toggle View" at bounding box center [8, 98] width 4 height 4
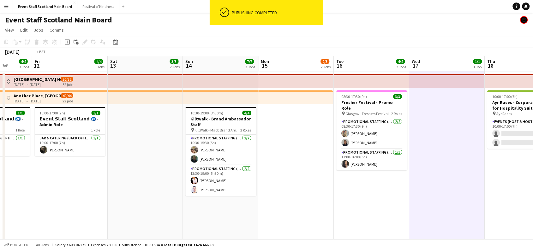
drag, startPoint x: 119, startPoint y: 142, endPoint x: 440, endPoint y: 116, distance: 322.4
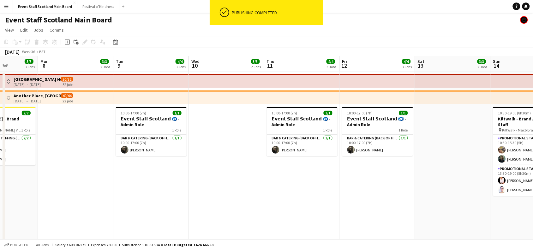
scroll to position [0, 188]
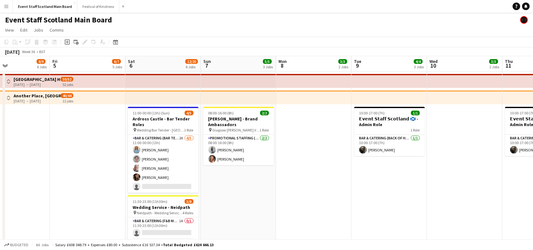
drag, startPoint x: 73, startPoint y: 182, endPoint x: 380, endPoint y: 176, distance: 307.1
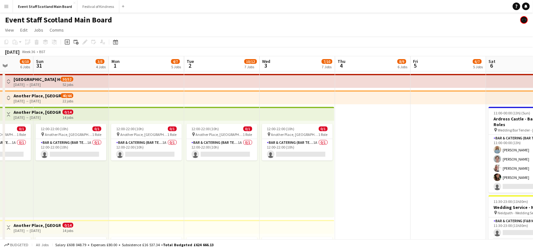
drag, startPoint x: 115, startPoint y: 174, endPoint x: 493, endPoint y: 175, distance: 378.7
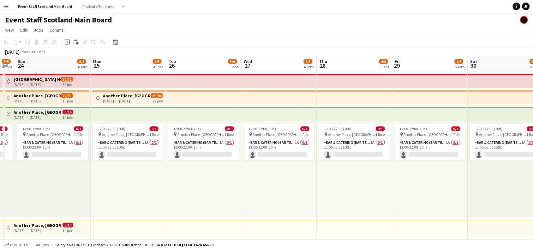
scroll to position [0, 133]
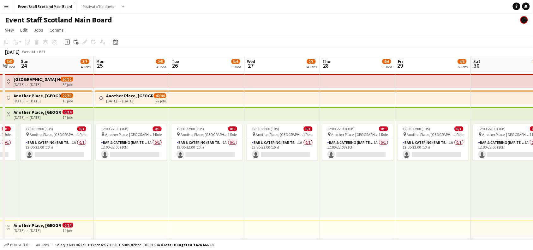
drag, startPoint x: 106, startPoint y: 181, endPoint x: 538, endPoint y: 166, distance: 432.9
click at [8, 113] on app-icon "Toggle View" at bounding box center [8, 114] width 4 height 4
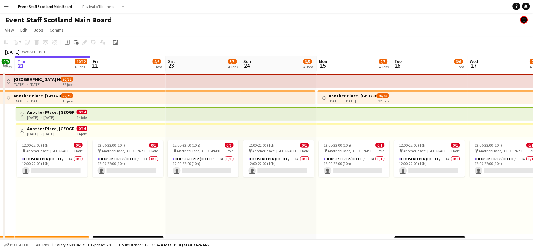
drag, startPoint x: 106, startPoint y: 209, endPoint x: 327, endPoint y: 184, distance: 222.4
